Goal: Communication & Community: Answer question/provide support

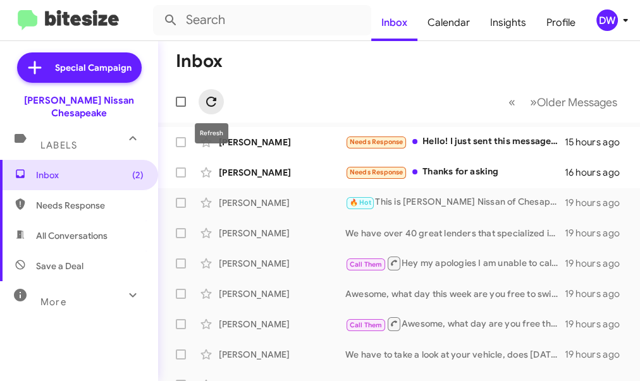
click at [213, 99] on icon at bounding box center [211, 101] width 15 height 15
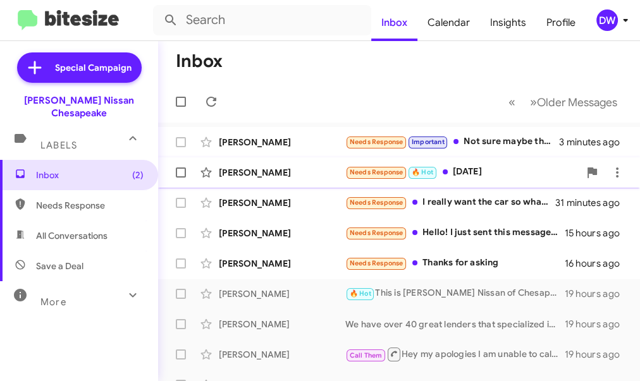
click at [298, 177] on div "[PERSON_NAME]" at bounding box center [282, 172] width 126 height 13
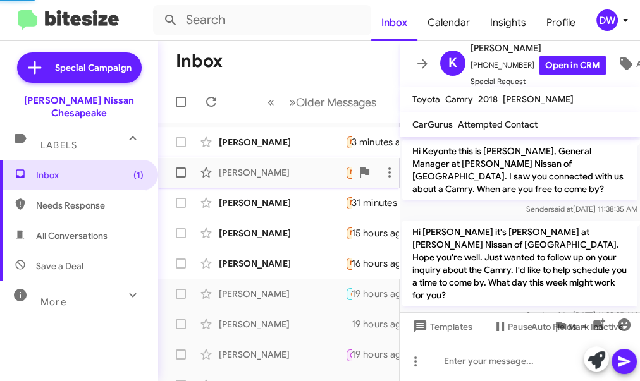
scroll to position [421, 0]
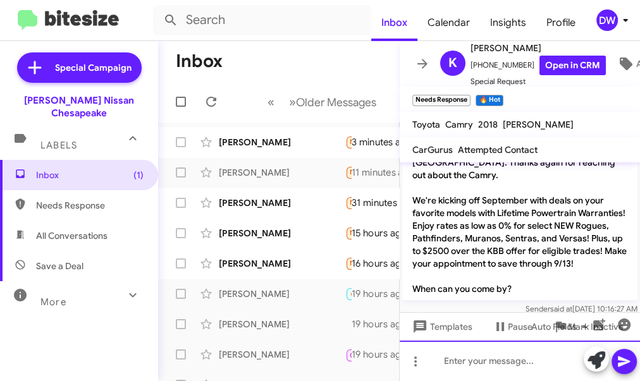
click at [486, 360] on div at bounding box center [520, 361] width 240 height 40
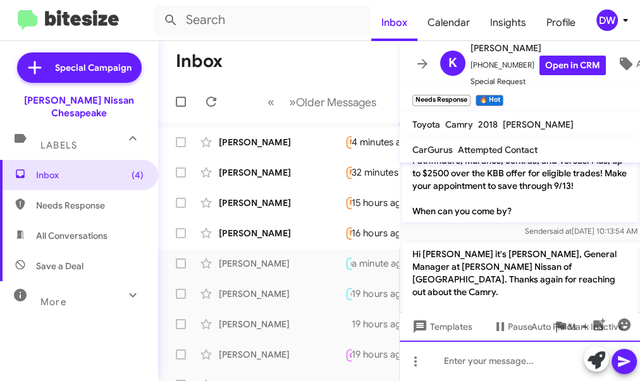
scroll to position [493, 0]
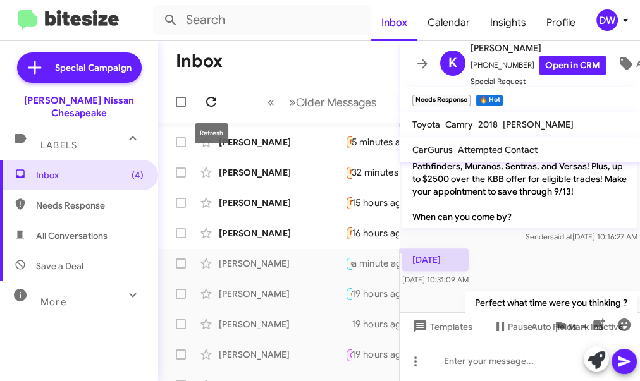
click at [207, 102] on icon at bounding box center [211, 101] width 15 height 15
click at [212, 96] on icon at bounding box center [211, 101] width 15 height 15
click at [209, 104] on icon at bounding box center [211, 101] width 15 height 15
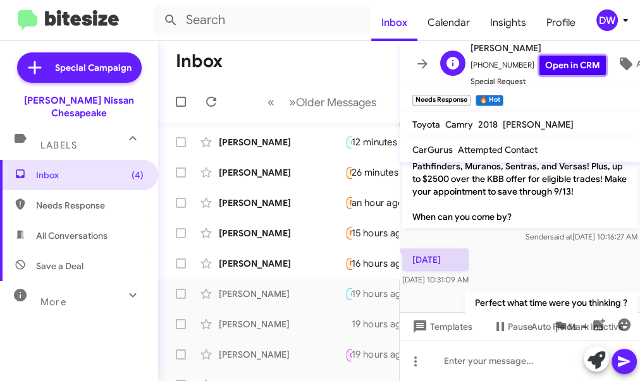
click at [556, 57] on link "Open in CRM" at bounding box center [572, 66] width 66 height 20
